Goal: Task Accomplishment & Management: Use online tool/utility

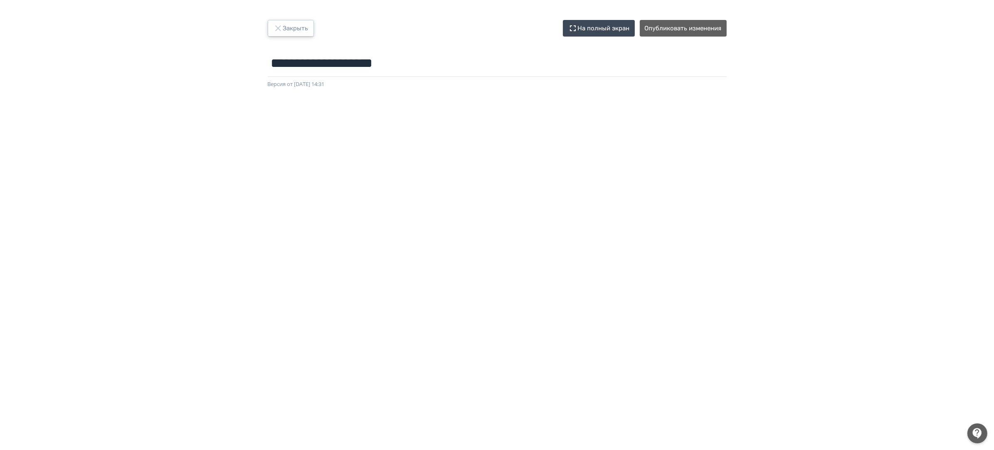
click at [289, 33] on button "Закрыть" at bounding box center [291, 28] width 46 height 17
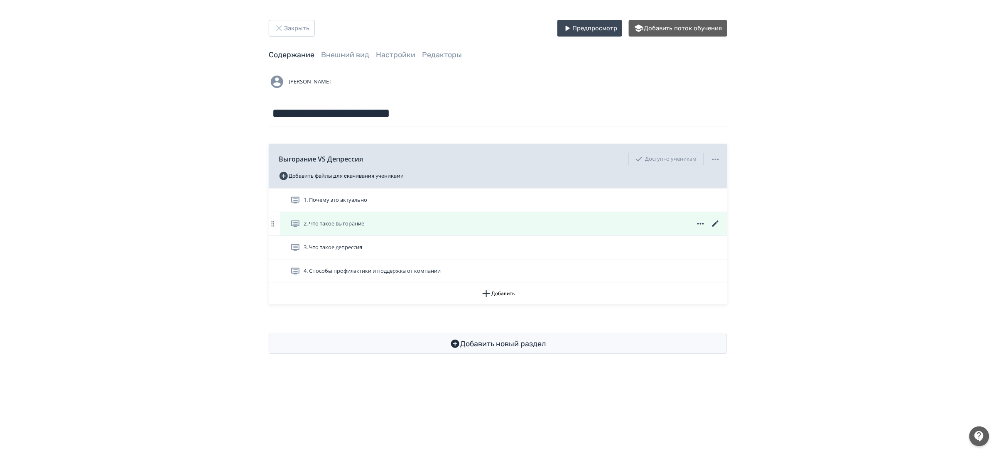
click at [716, 222] on icon at bounding box center [716, 224] width 10 height 10
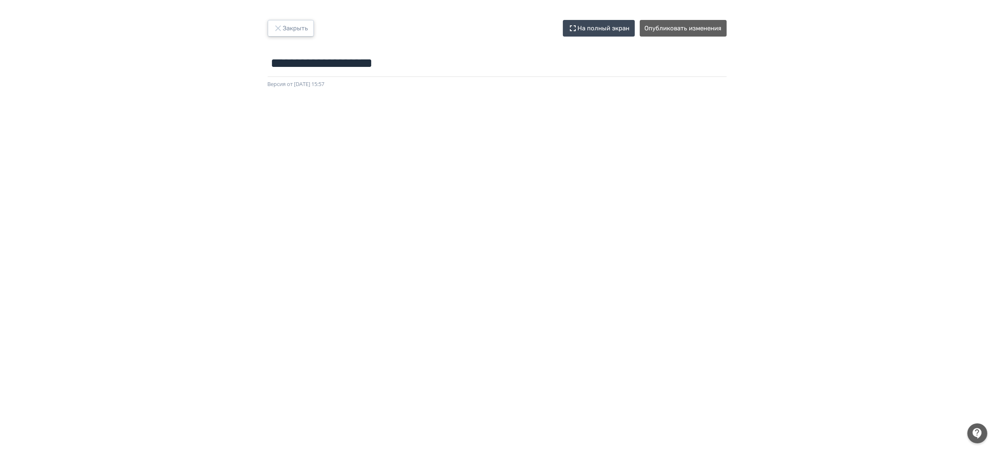
click at [304, 27] on button "Закрыть" at bounding box center [291, 28] width 46 height 17
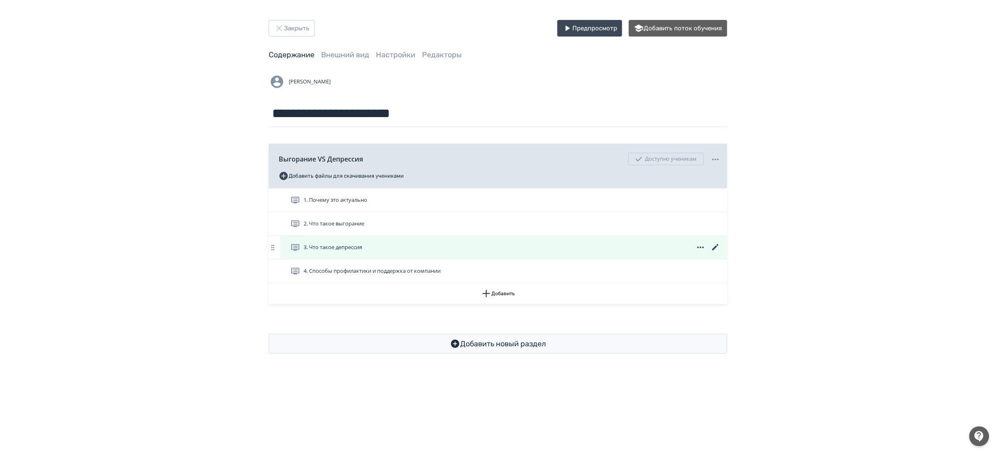
click at [716, 248] on icon at bounding box center [716, 248] width 10 height 10
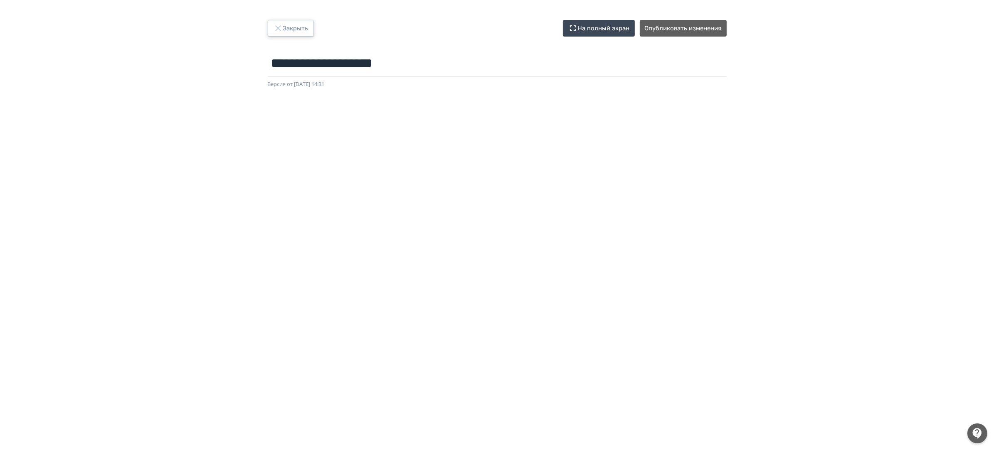
click at [276, 34] on button "Закрыть" at bounding box center [291, 28] width 46 height 17
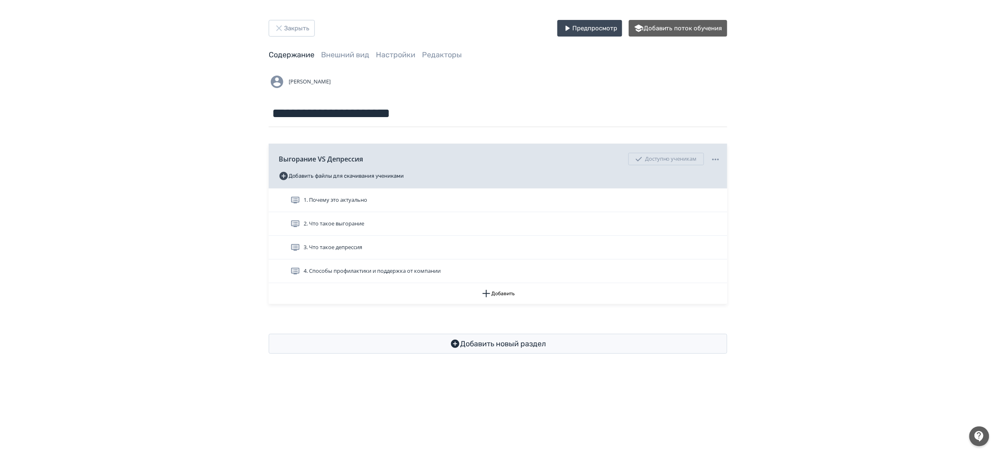
click at [281, 15] on div "**********" at bounding box center [498, 187] width 996 height 374
click at [290, 33] on button "Закрыть" at bounding box center [292, 28] width 46 height 17
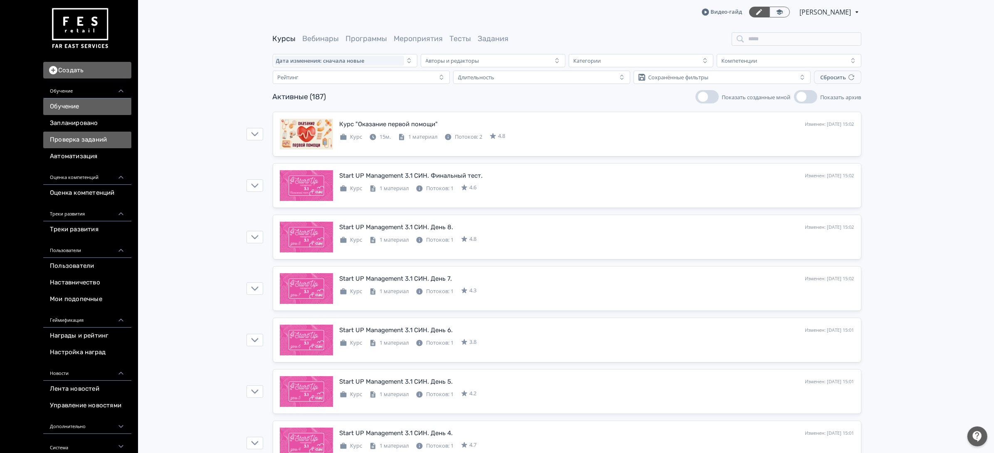
click at [108, 141] on link "Проверка заданий" at bounding box center [87, 140] width 88 height 17
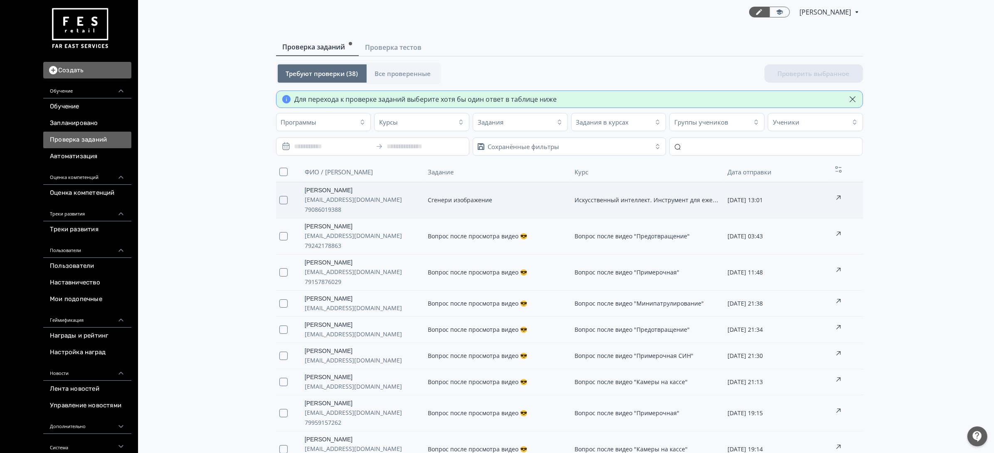
click at [531, 211] on td "Сгенери изображение" at bounding box center [497, 200] width 147 height 36
click at [526, 209] on td "Сгенери изображение" at bounding box center [497, 200] width 147 height 36
click at [663, 208] on td "Искусственный интеллект. Инструмент для ежедневных задач" at bounding box center [647, 200] width 153 height 36
click at [783, 75] on button "Проверить выбранное (1)" at bounding box center [809, 73] width 108 height 18
